Goal: Information Seeking & Learning: Learn about a topic

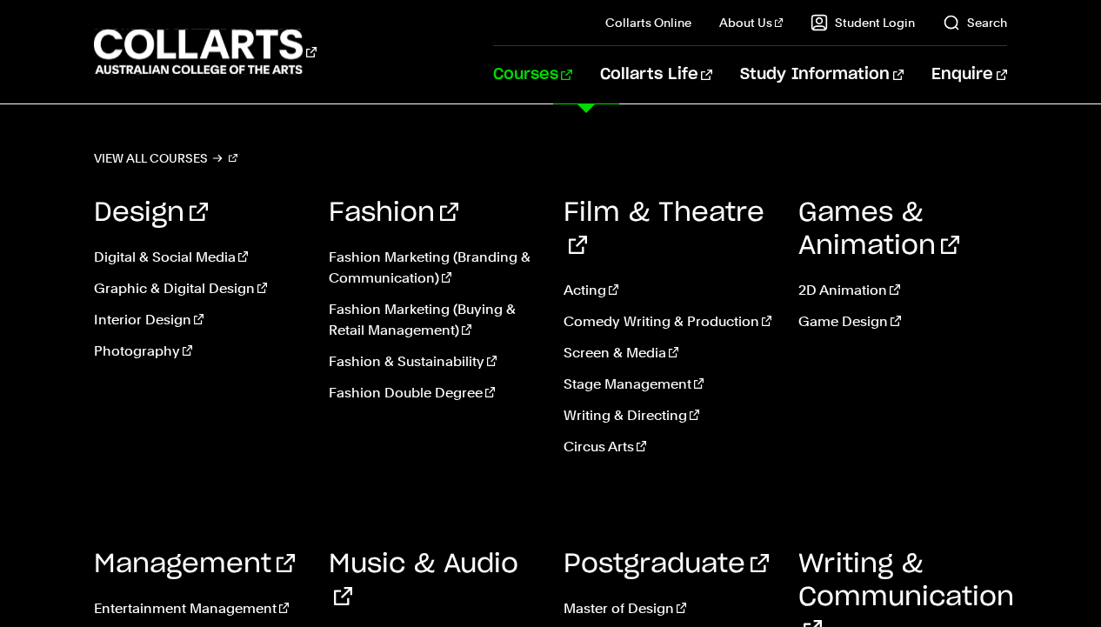
click at [572, 64] on link "Courses" at bounding box center [532, 74] width 79 height 57
click at [387, 551] on link "Music & Audio" at bounding box center [424, 580] width 190 height 59
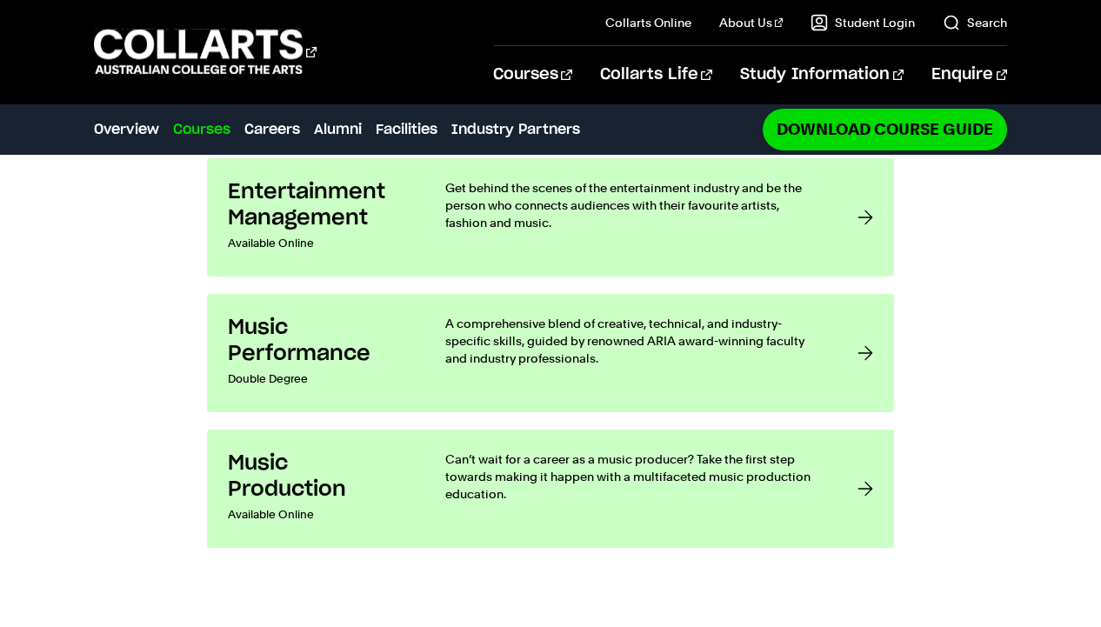
scroll to position [1537, 0]
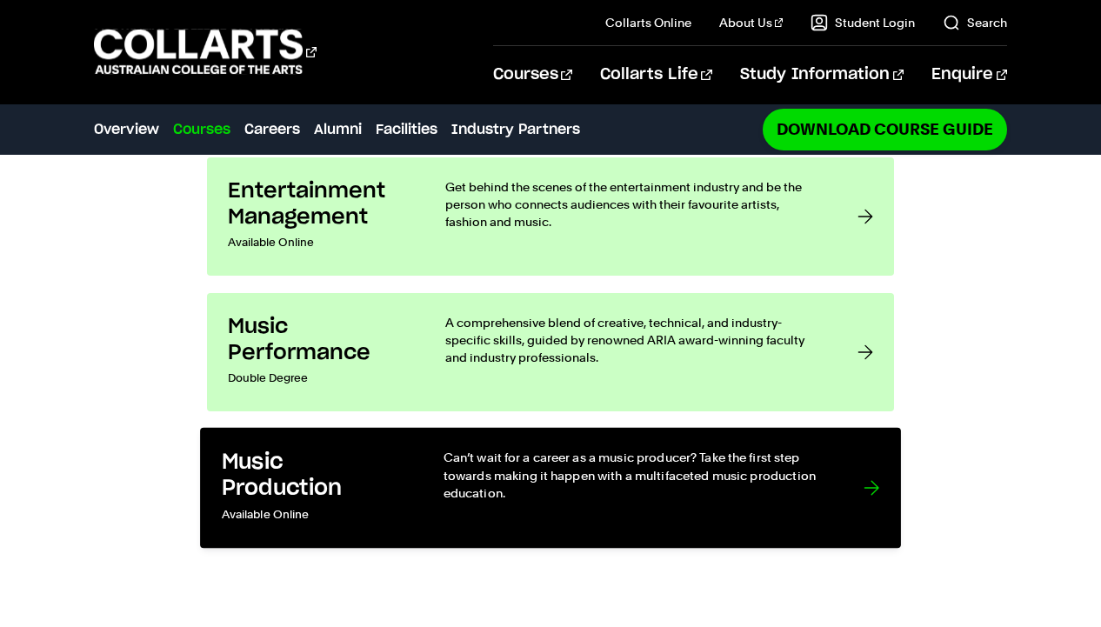
click at [842, 467] on link "Music Production Available Online Can’t wait for a career as a music producer? …" at bounding box center [550, 488] width 701 height 121
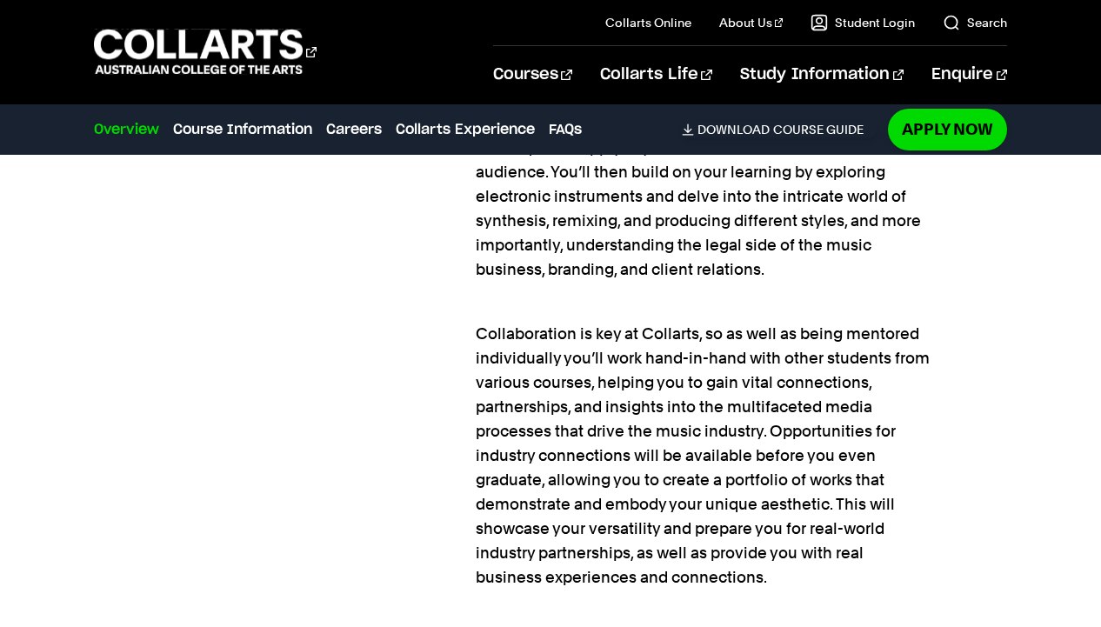
scroll to position [1812, 0]
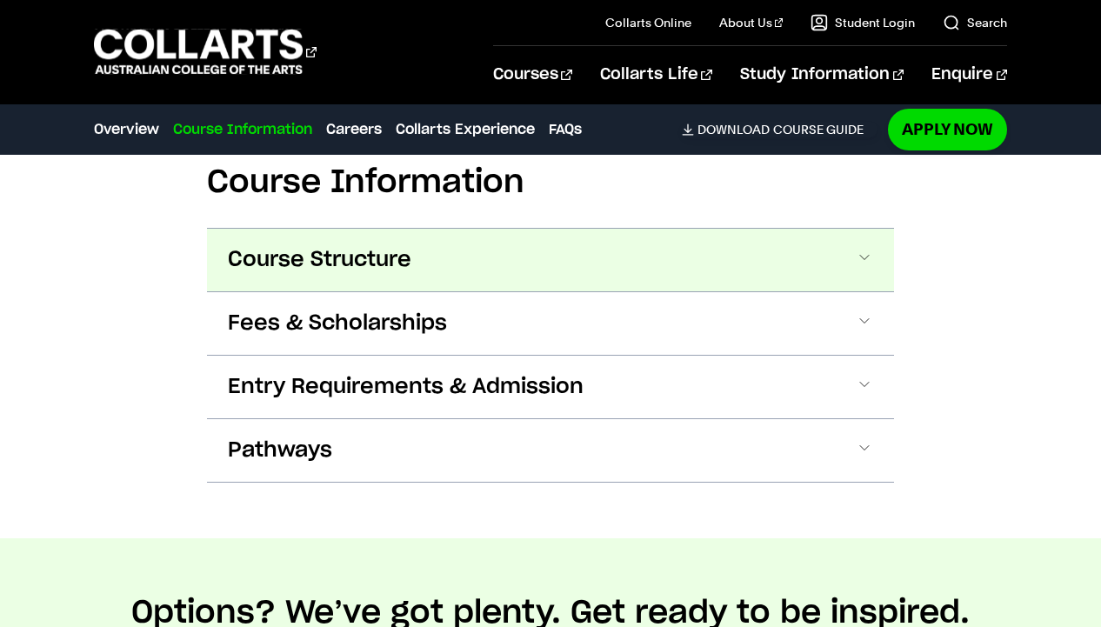
click at [849, 260] on button "Course Structure" at bounding box center [550, 260] width 687 height 63
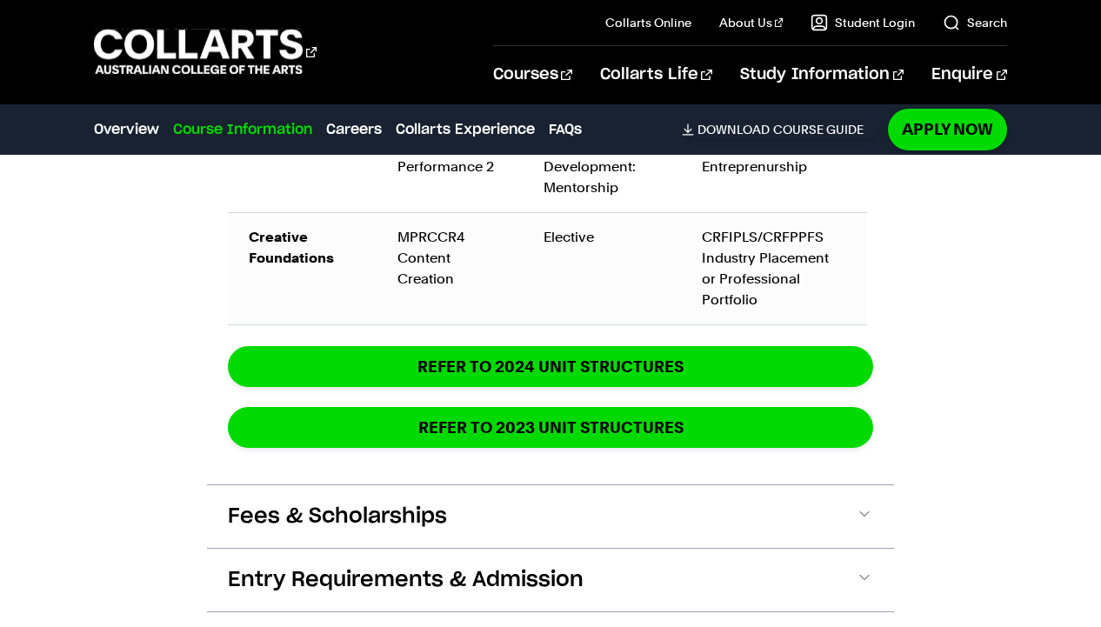
scroll to position [3573, 0]
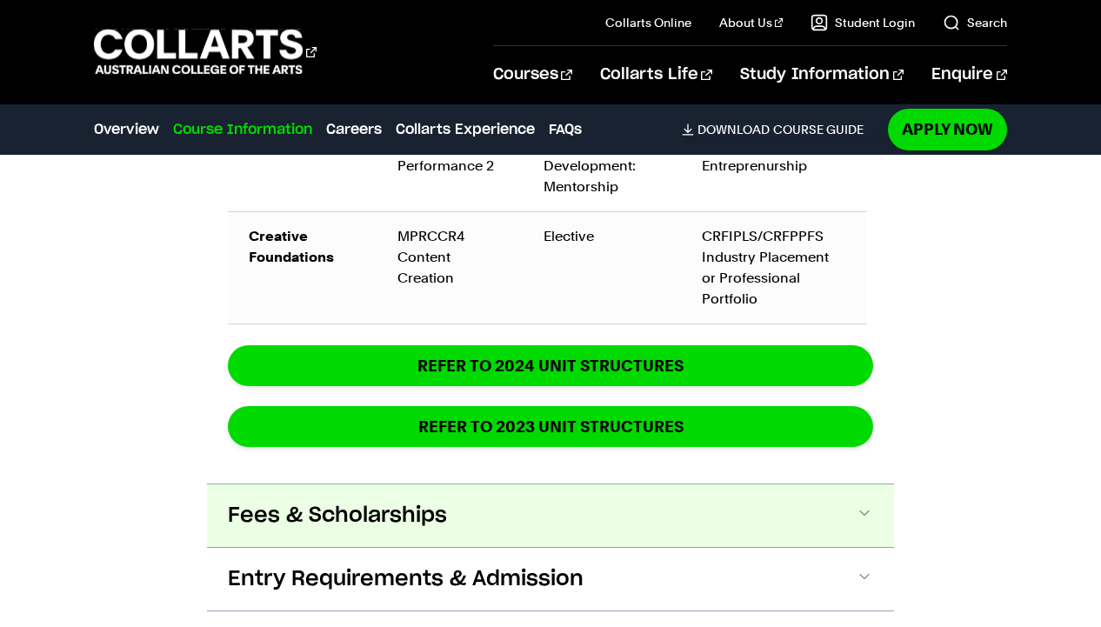
click at [752, 499] on button "Fees & Scholarships" at bounding box center [550, 515] width 687 height 63
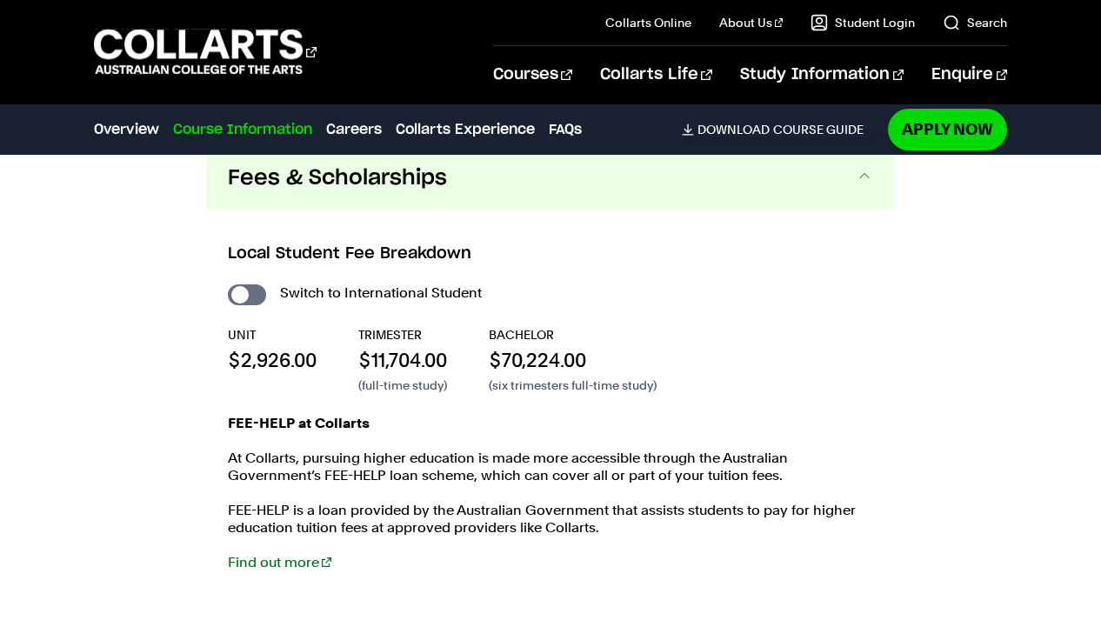
scroll to position [3908, 0]
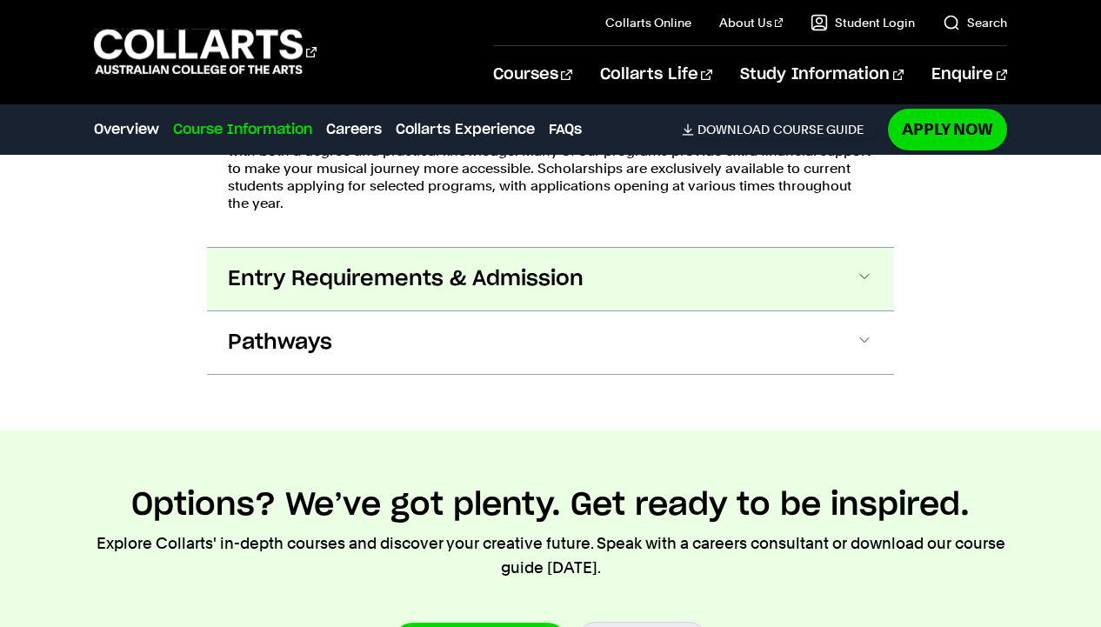
click at [831, 249] on button "Entry Requirements & Admission" at bounding box center [550, 279] width 687 height 63
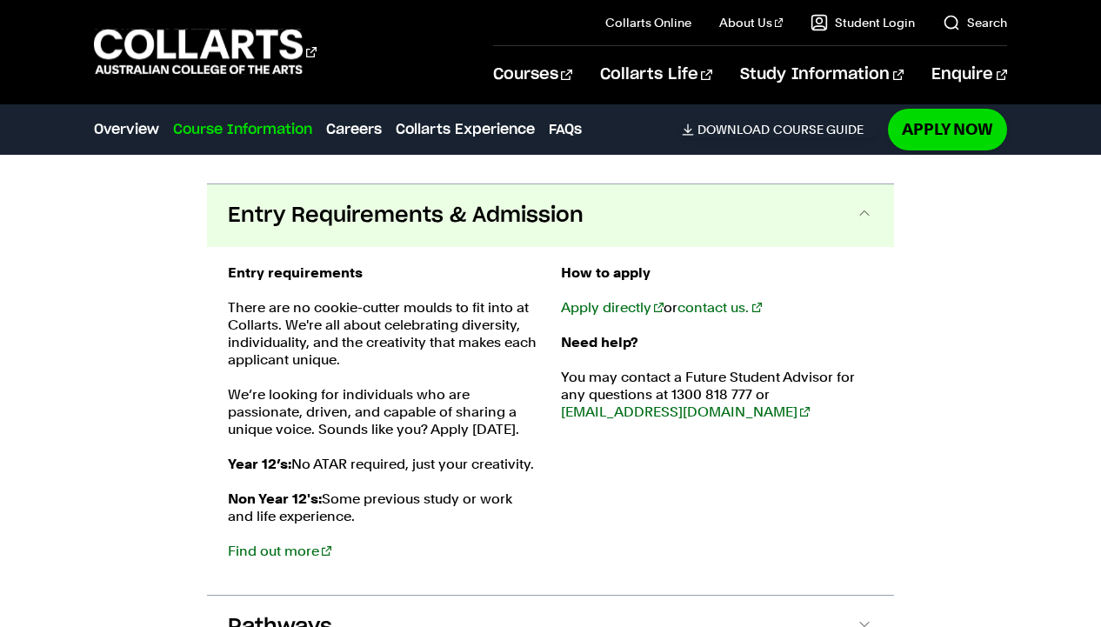
scroll to position [4549, 0]
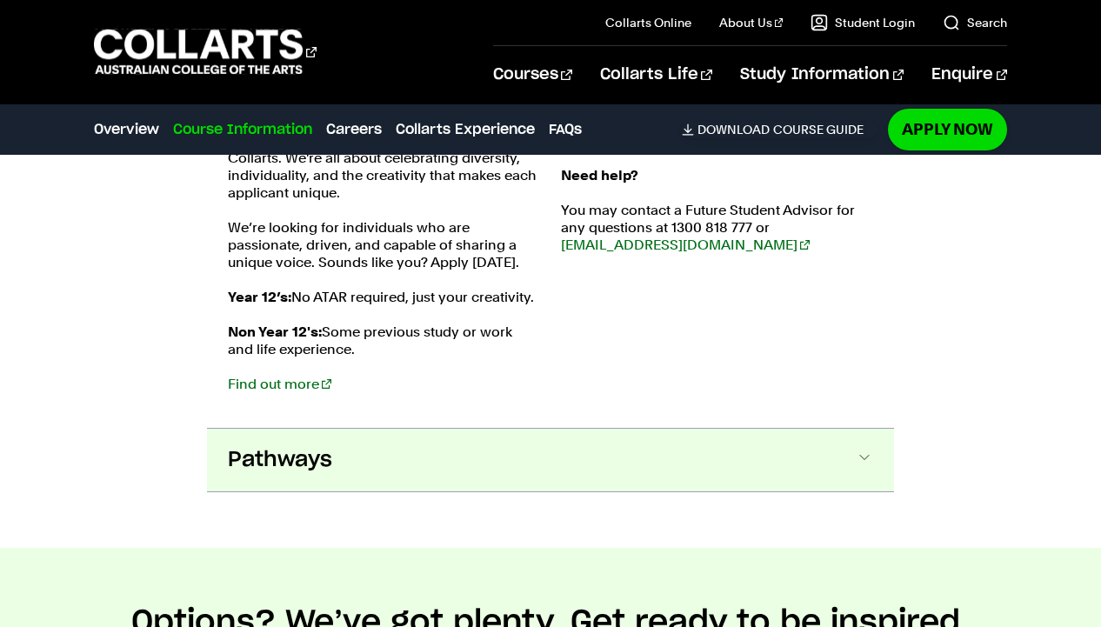
click at [781, 455] on button "Pathways" at bounding box center [550, 460] width 687 height 63
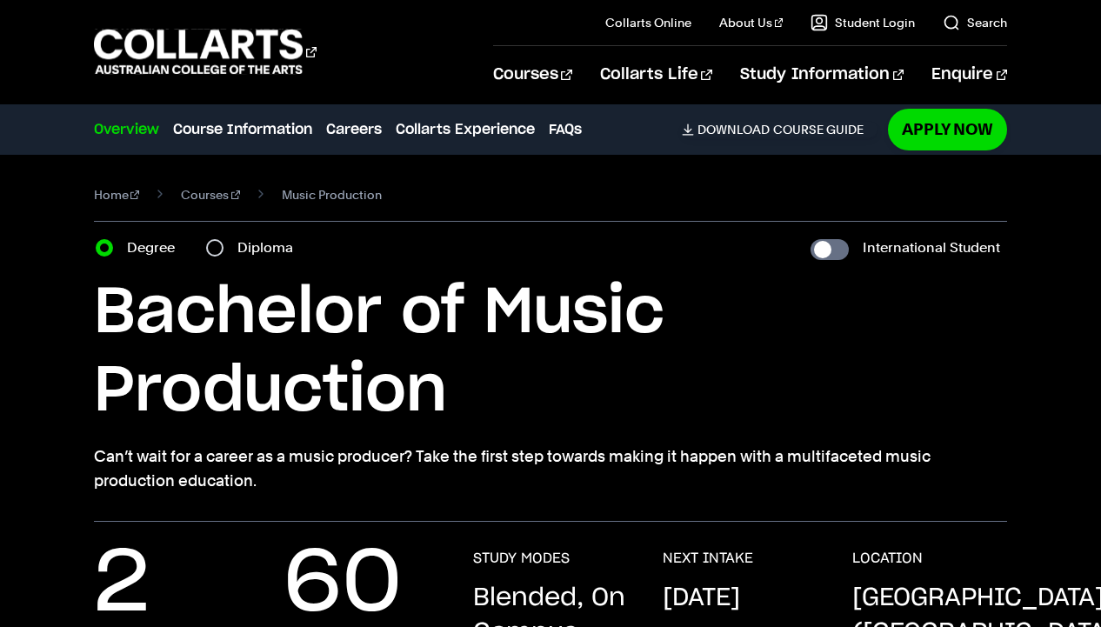
scroll to position [35, 0]
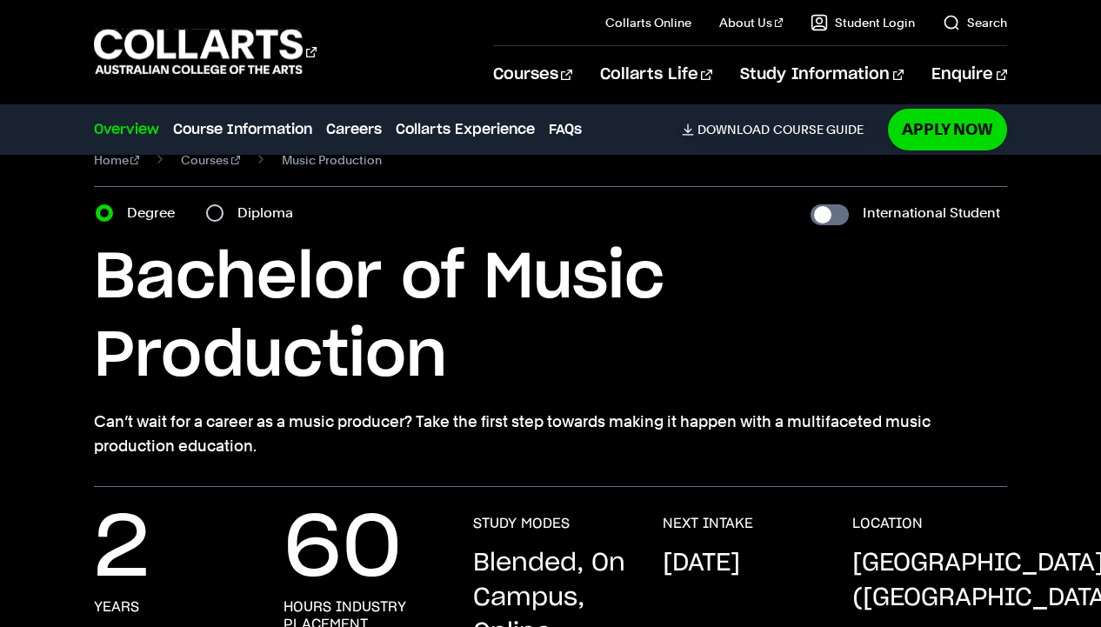
click at [234, 208] on div "Diploma" at bounding box center [254, 213] width 97 height 24
click at [223, 212] on input "Diploma" at bounding box center [214, 212] width 17 height 17
radio input "true"
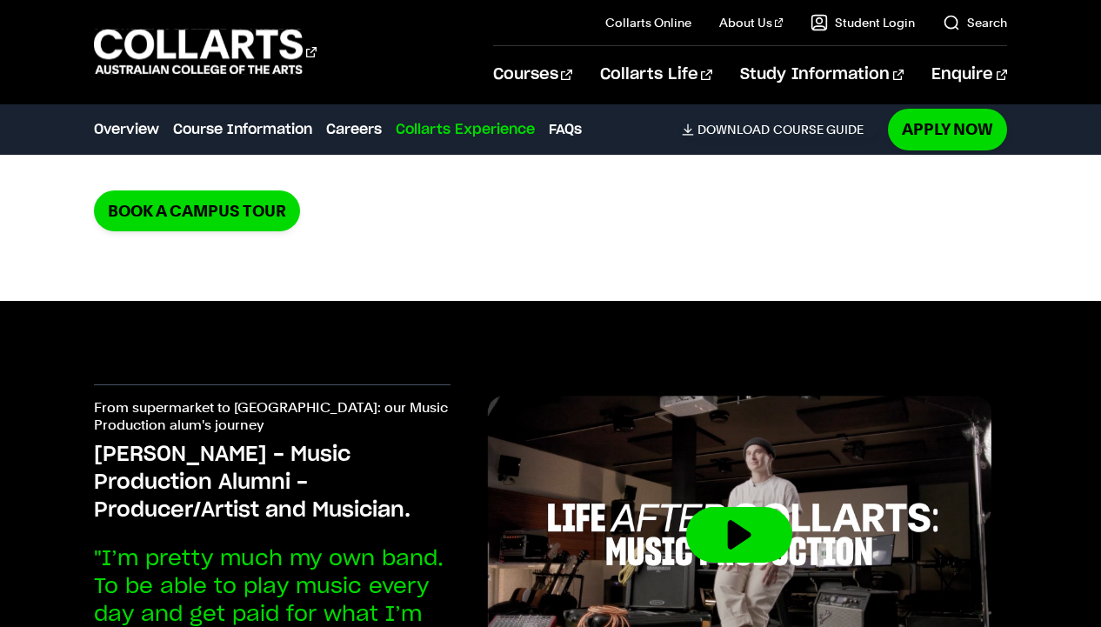
scroll to position [7323, 0]
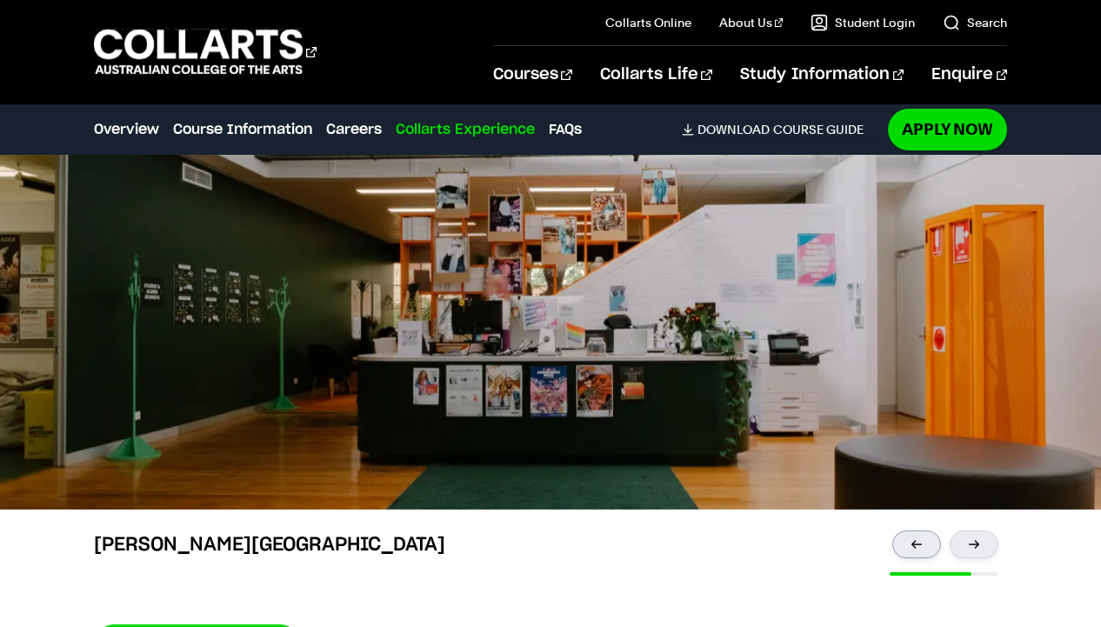
click at [922, 543] on div at bounding box center [916, 545] width 49 height 28
click at [975, 551] on div at bounding box center [974, 545] width 49 height 28
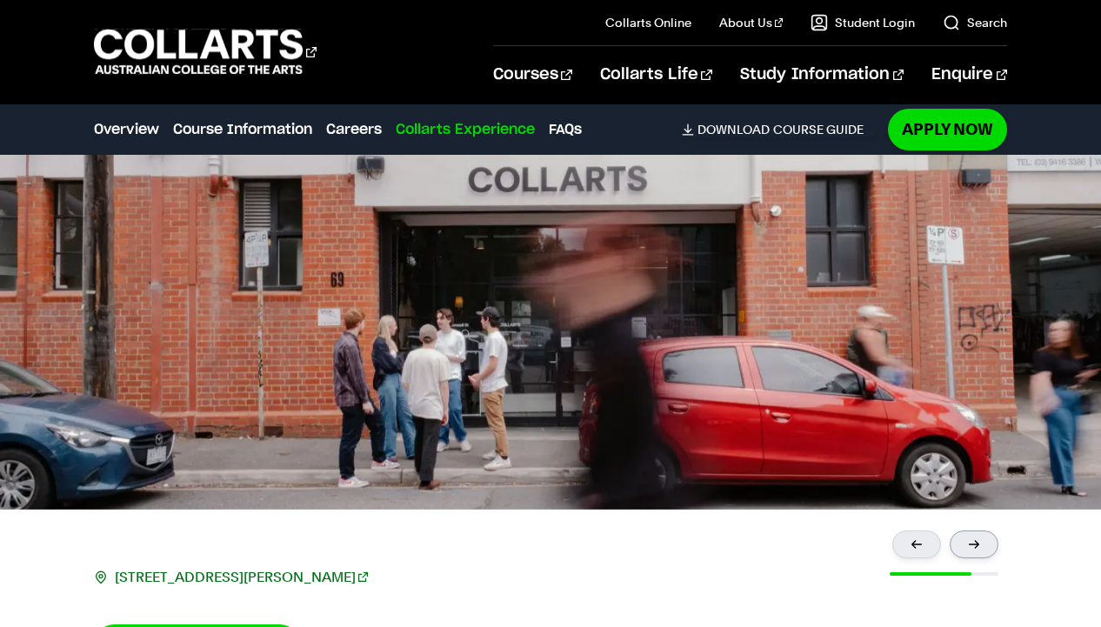
click at [975, 551] on div at bounding box center [974, 545] width 49 height 28
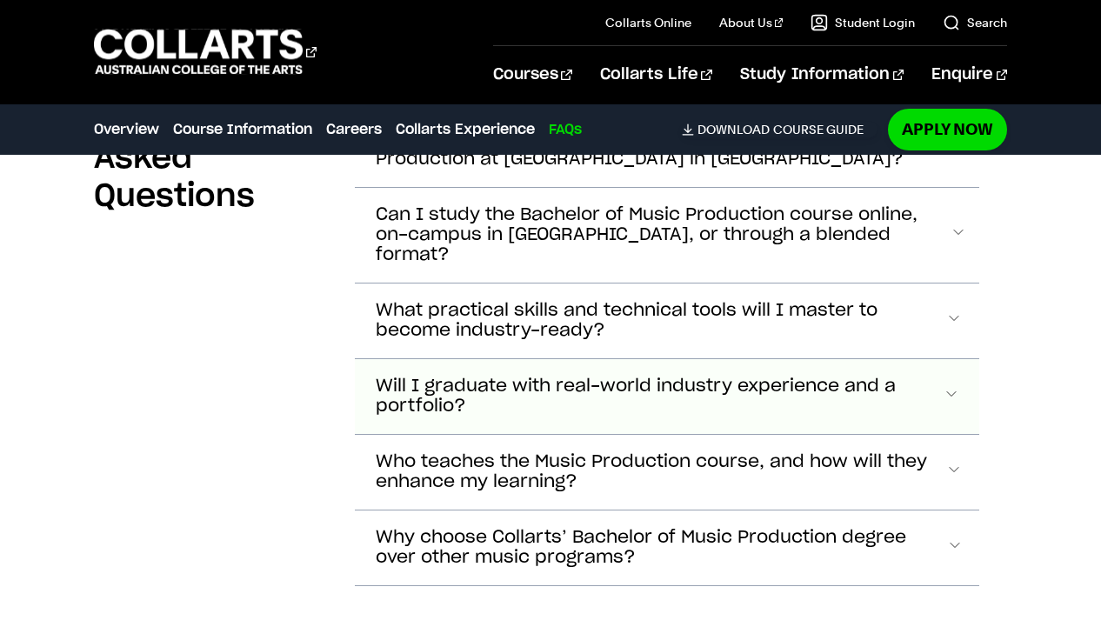
scroll to position [8480, 0]
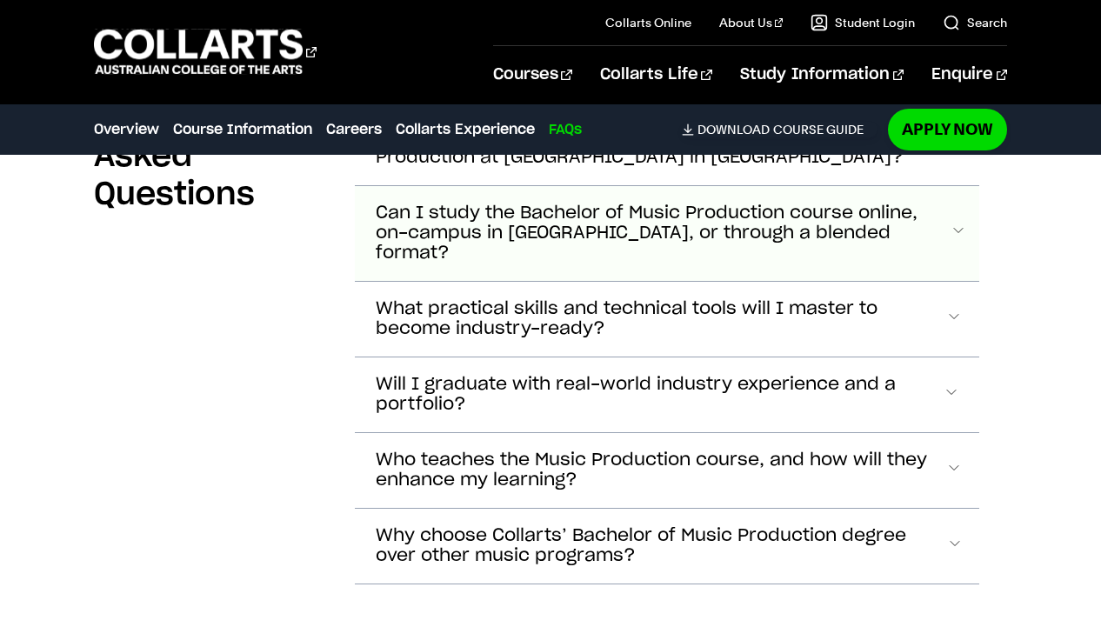
click at [923, 230] on span "Can I study the Bachelor of Music Production course online, on-campus in Collin…" at bounding box center [663, 234] width 574 height 60
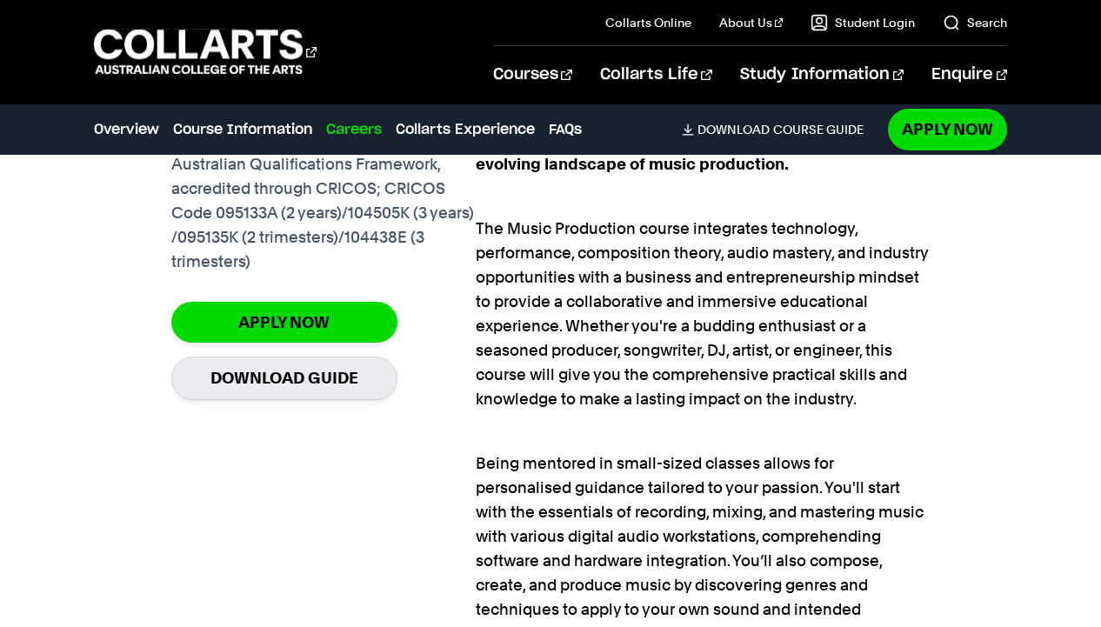
scroll to position [1278, 0]
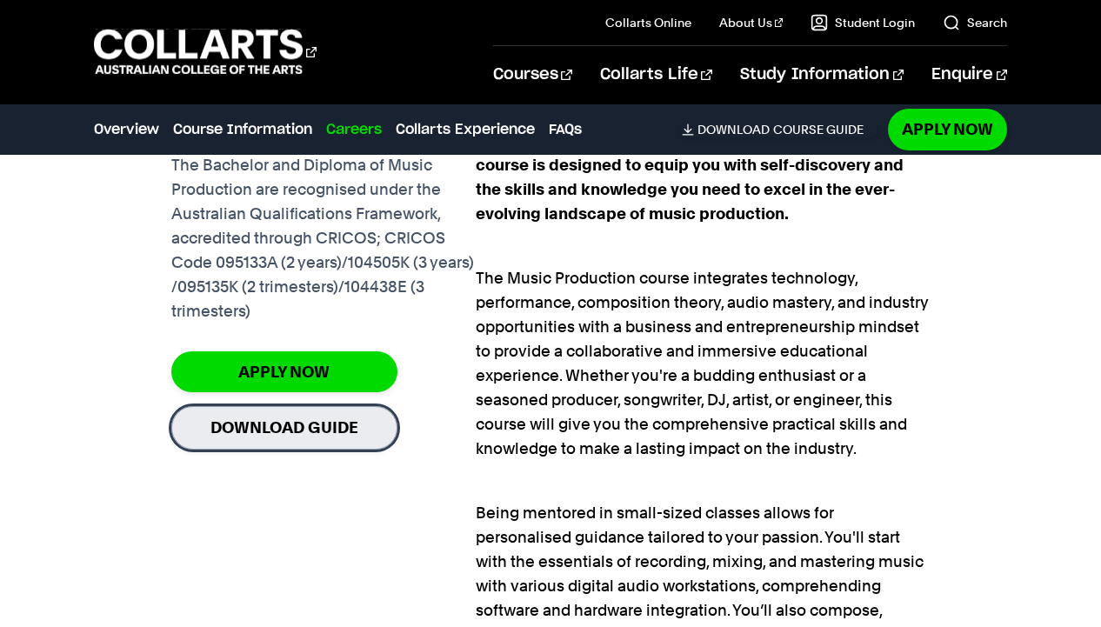
click at [217, 424] on link "Download Guide" at bounding box center [284, 427] width 226 height 43
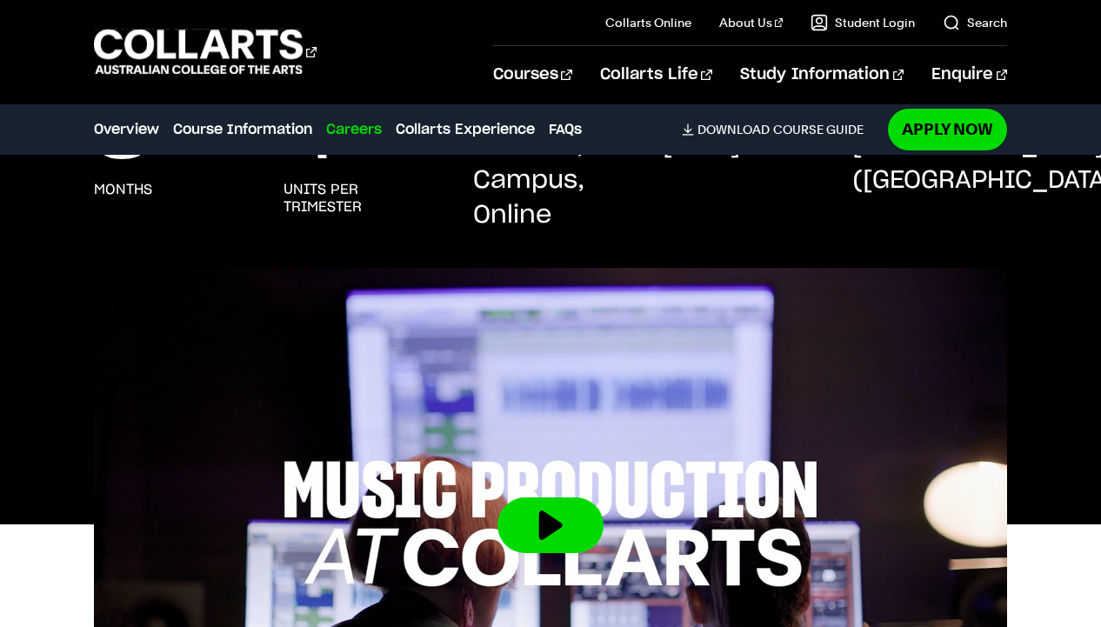
scroll to position [0, 0]
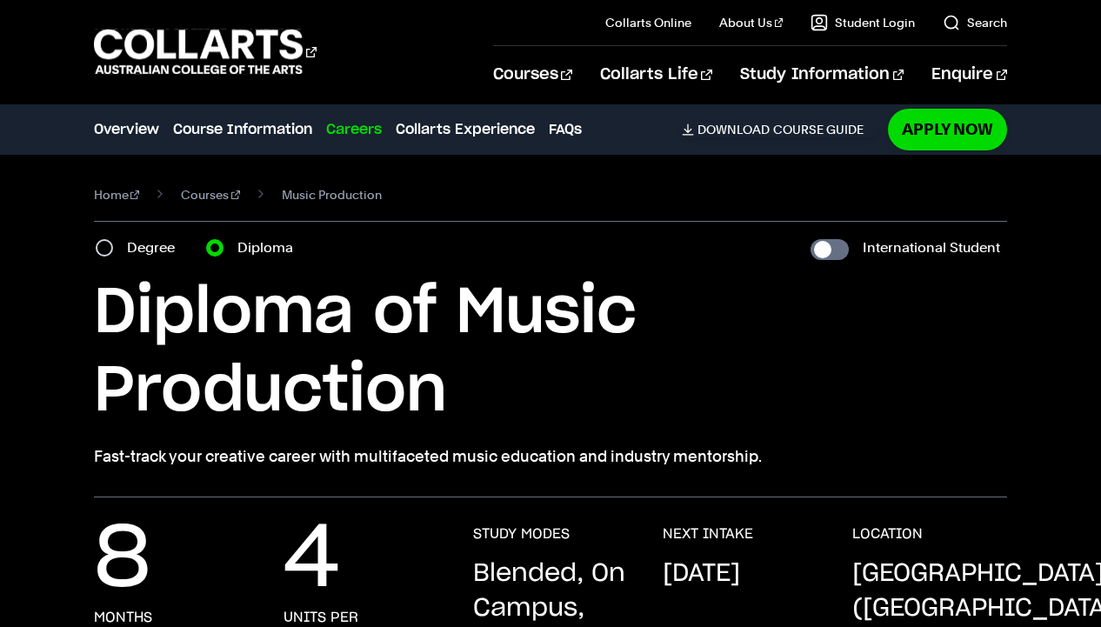
click at [118, 243] on div "Degree" at bounding box center [141, 248] width 90 height 24
click at [103, 252] on input "Degree" at bounding box center [104, 247] width 17 height 17
radio input "true"
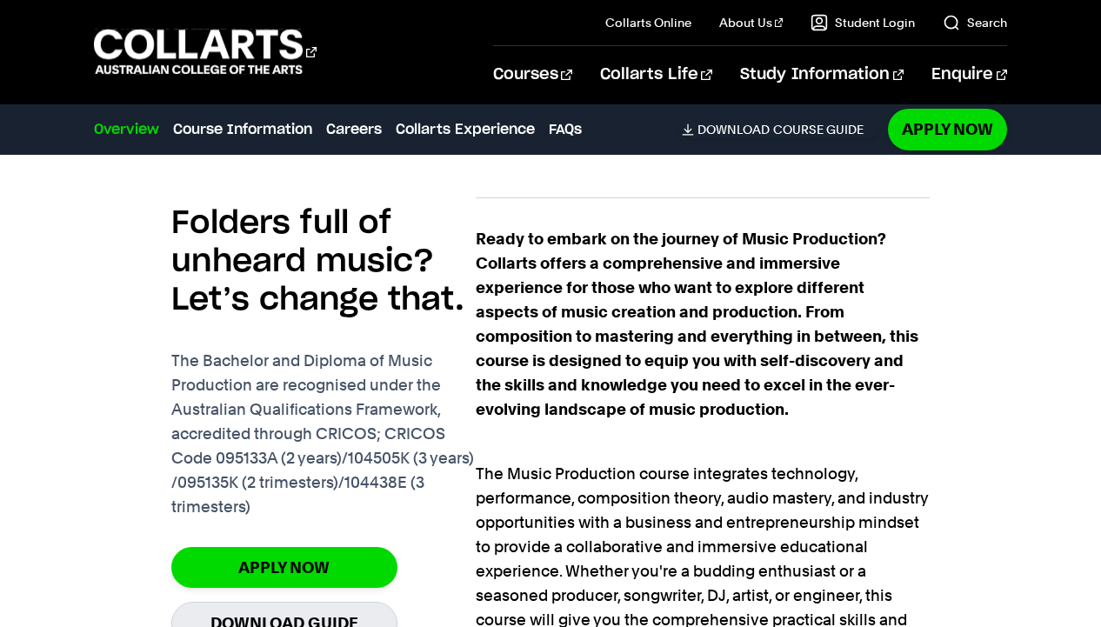
scroll to position [811, 0]
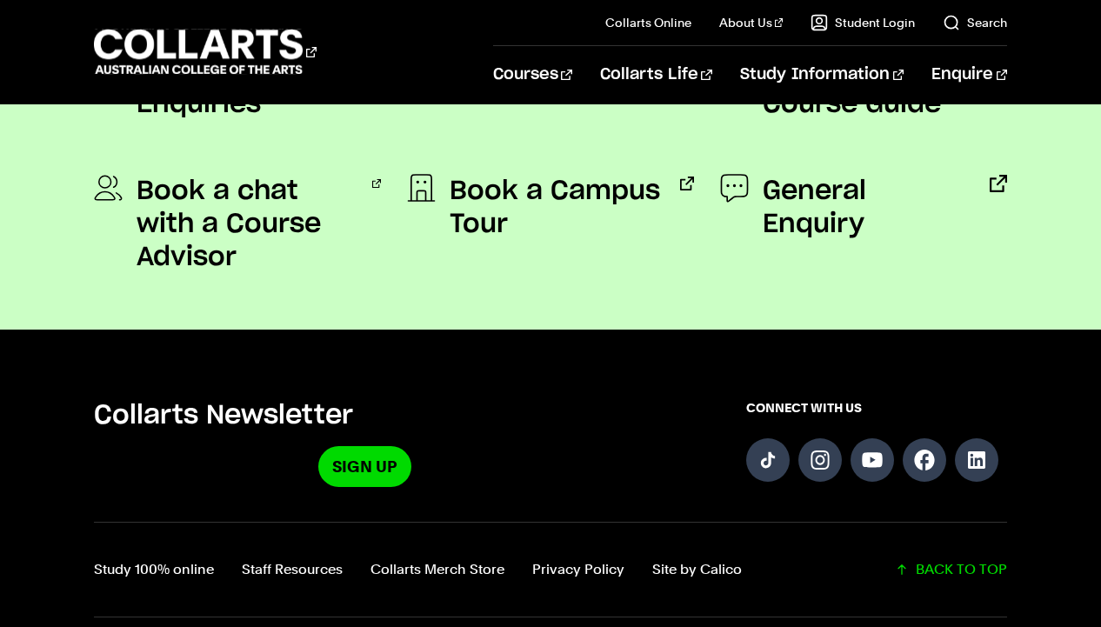
scroll to position [1371, 0]
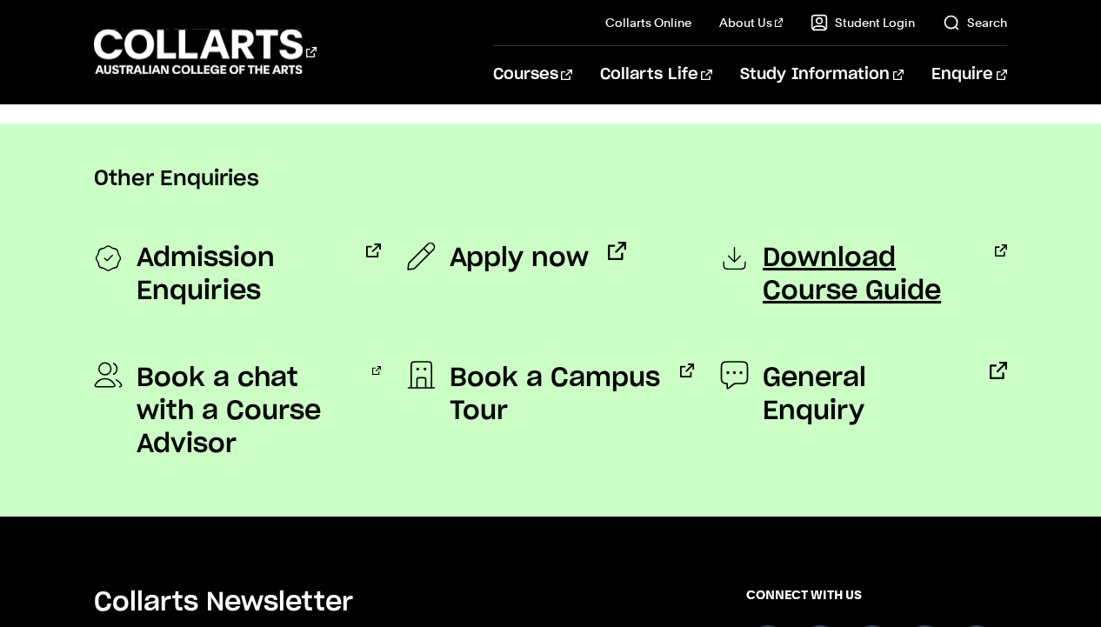
click at [809, 275] on span "Download Course Guide" at bounding box center [869, 275] width 213 height 66
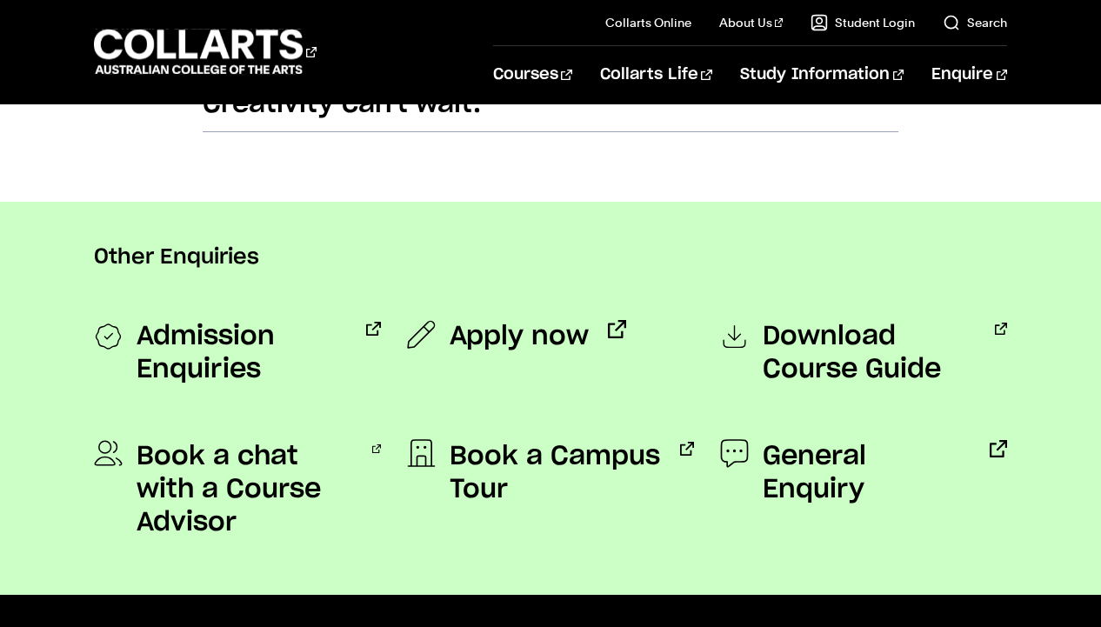
scroll to position [1294, 0]
